Goal: Task Accomplishment & Management: Use online tool/utility

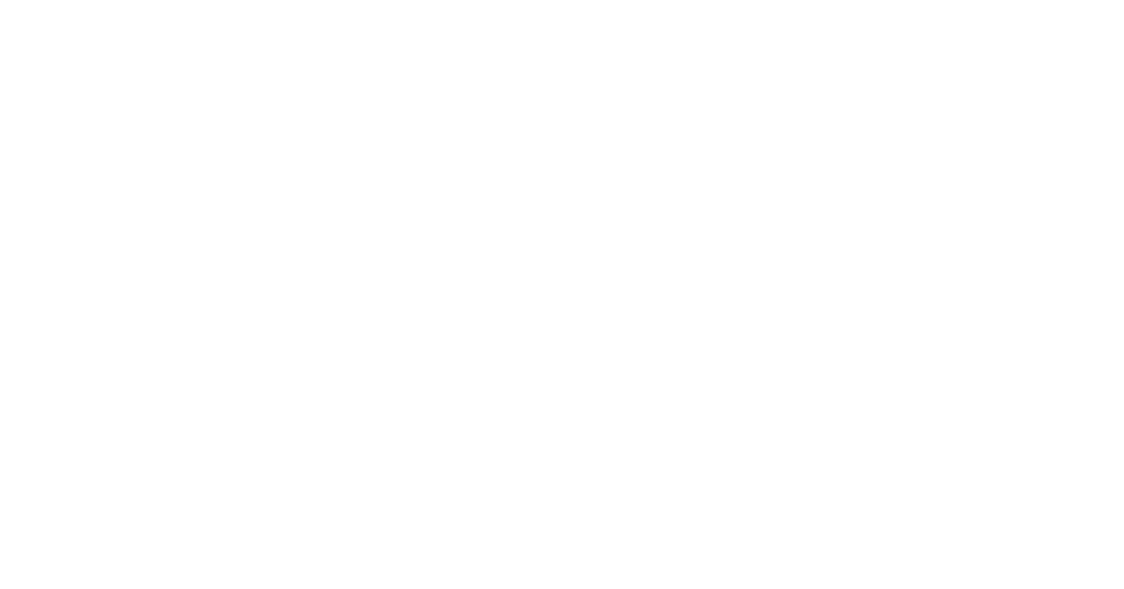
type input "pre"
